Goal: Transaction & Acquisition: Purchase product/service

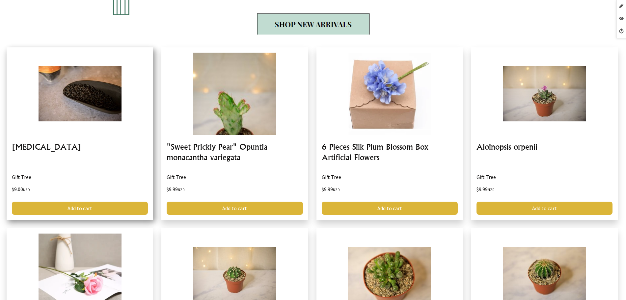
scroll to position [879, 0]
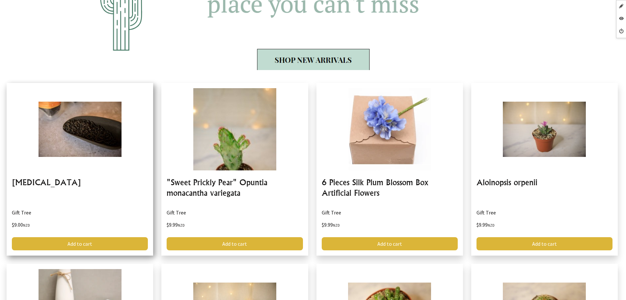
click at [60, 180] on link at bounding box center [80, 169] width 147 height 173
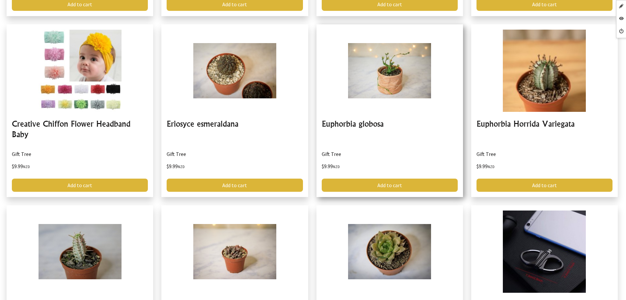
scroll to position [2519, 0]
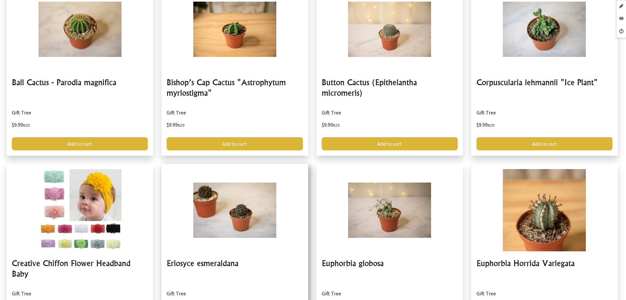
click at [230, 255] on link at bounding box center [234, 250] width 147 height 173
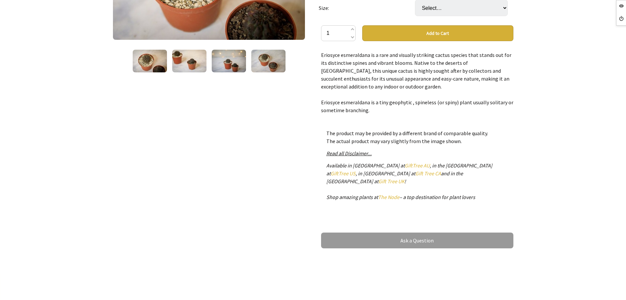
scroll to position [165, 0]
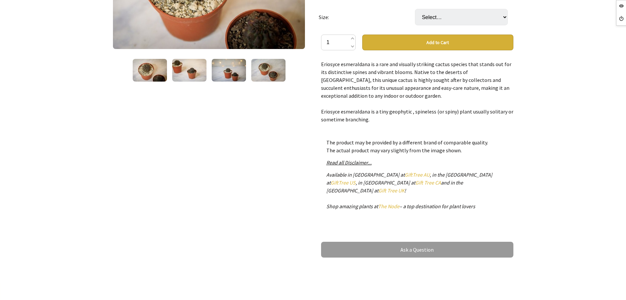
click at [405, 178] on link "GiftTree AU" at bounding box center [417, 175] width 25 height 7
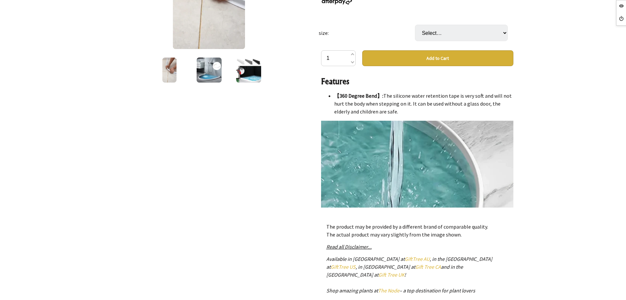
scroll to position [165, 0]
click at [439, 25] on select "Select… 1M 1.5M (+ $9.99) 2M (+ $29.99) 2.5M (+ $34.99)" at bounding box center [461, 33] width 93 height 16
select select "2.5M"
click at [415, 25] on select "Select… 1M 1.5M (+ $9.99) 2M (+ $29.99) 2.5M (+ $34.99)" at bounding box center [461, 33] width 93 height 16
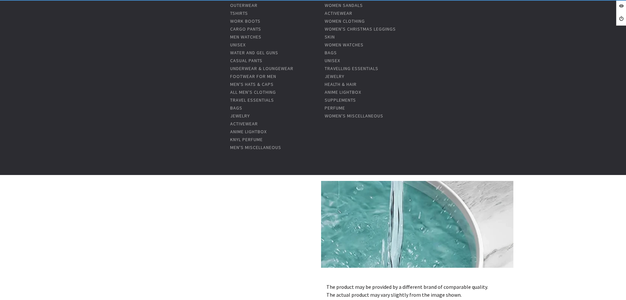
scroll to position [0, 0]
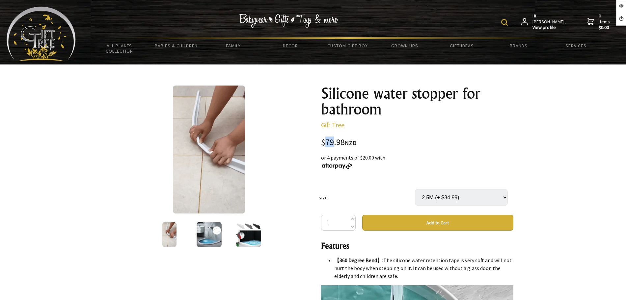
drag, startPoint x: 325, startPoint y: 142, endPoint x: 334, endPoint y: 142, distance: 8.9
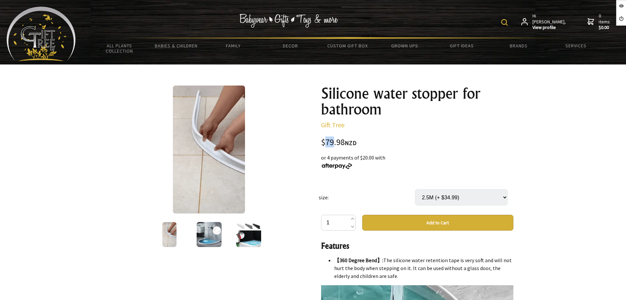
click at [334, 142] on div "$79.98 NZD" at bounding box center [417, 142] width 192 height 9
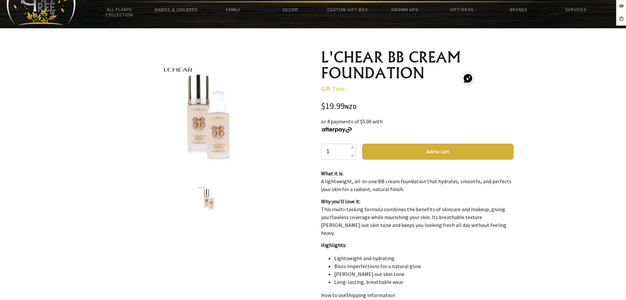
scroll to position [41, 0]
